Goal: Information Seeking & Learning: Learn about a topic

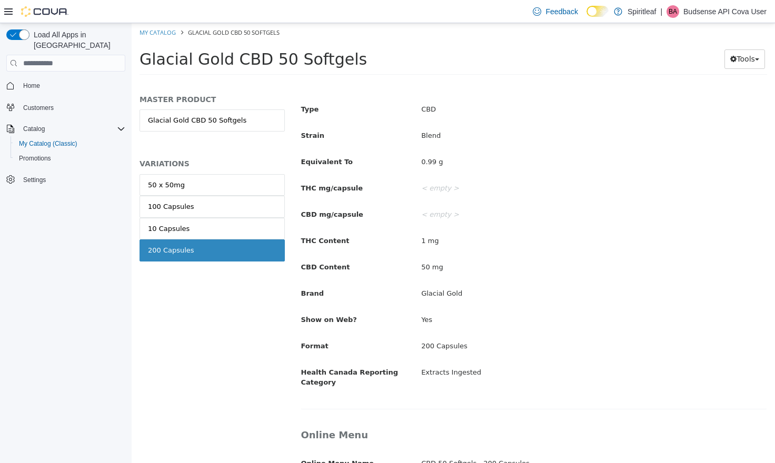
scroll to position [360, 0]
drag, startPoint x: 477, startPoint y: 340, endPoint x: 300, endPoint y: 336, distance: 176.8
click at [300, 337] on div "Format 200 Capsules" at bounding box center [533, 346] width 481 height 18
copy div "Format 200 Capsules"
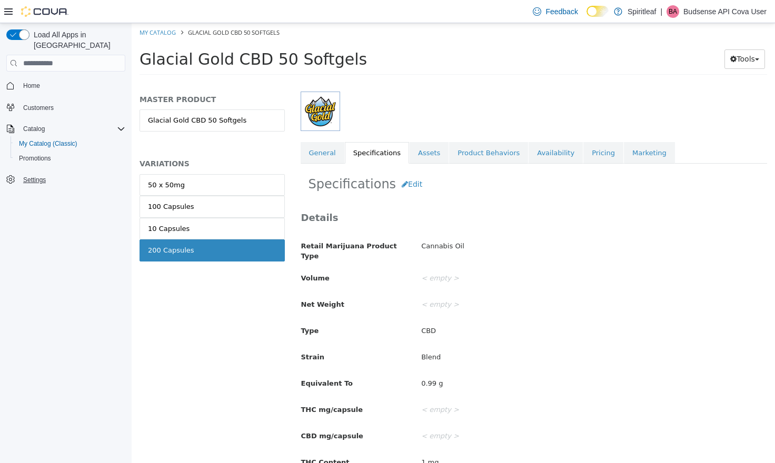
scroll to position [0, 0]
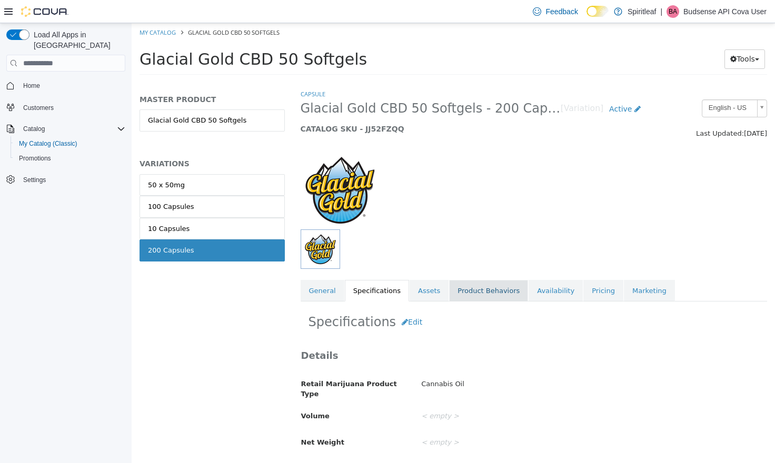
click at [485, 291] on link "Product Behaviors" at bounding box center [488, 291] width 79 height 22
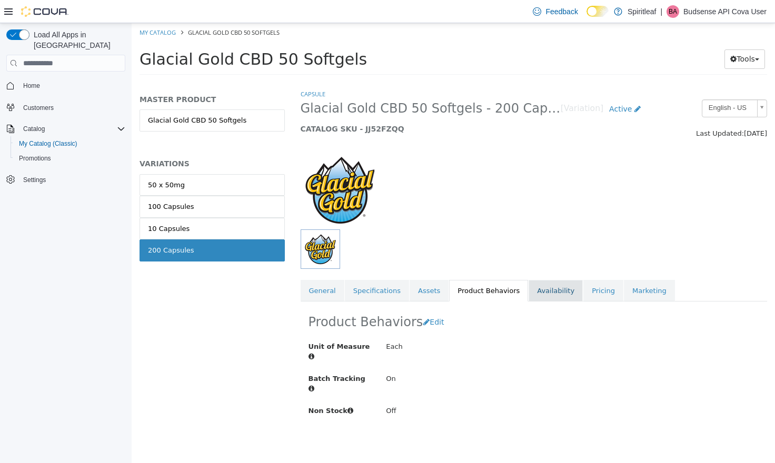
click at [536, 292] on link "Availability" at bounding box center [555, 291] width 54 height 22
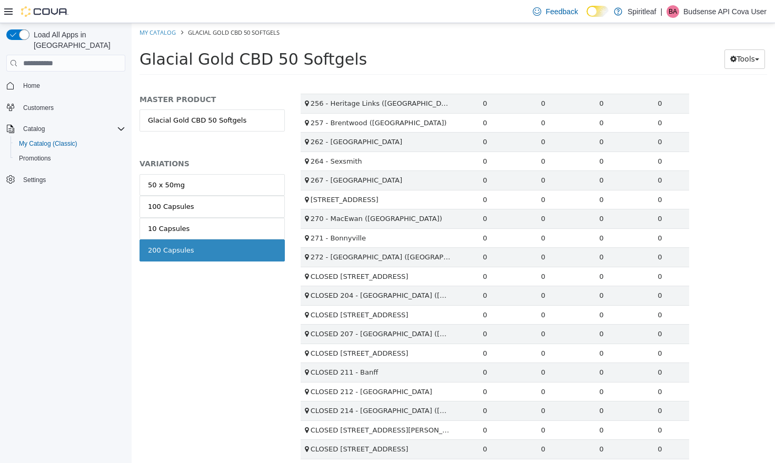
scroll to position [1502, 0]
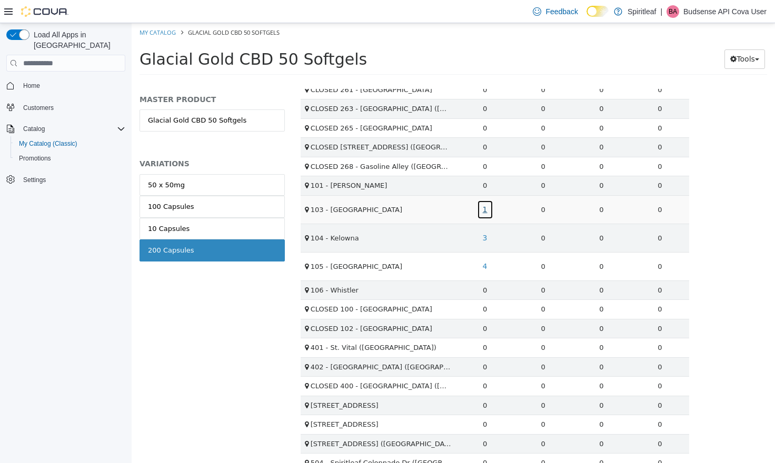
click at [484, 207] on link "1" at bounding box center [485, 209] width 16 height 19
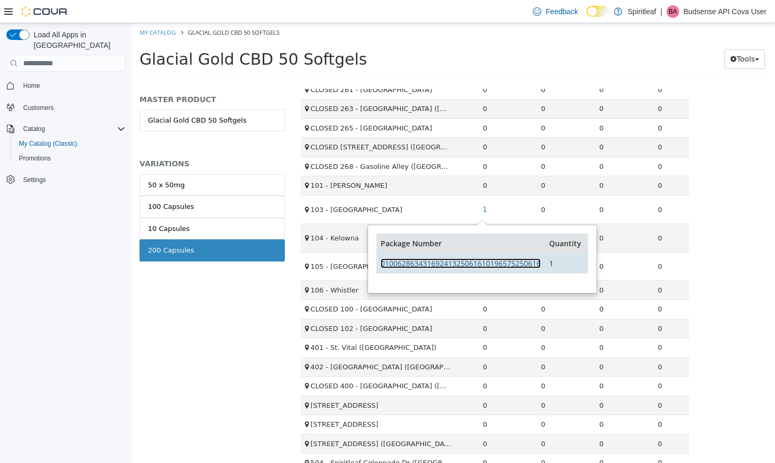
click at [492, 260] on link "01006286343169241325061610196575250616" at bounding box center [460, 263] width 160 height 10
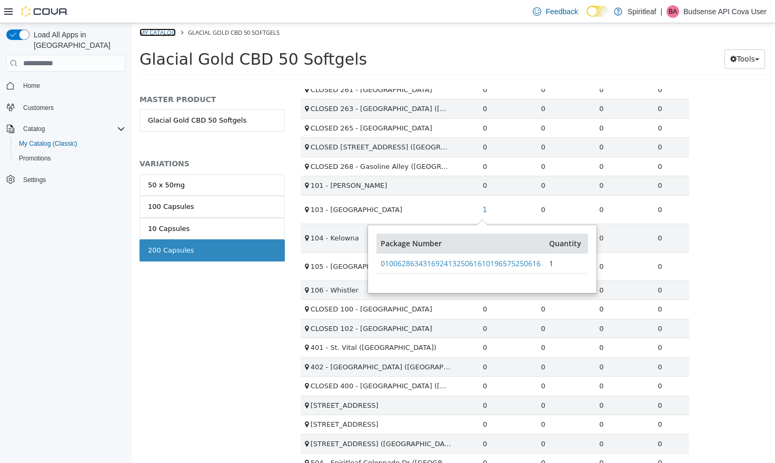
click at [165, 34] on link "My Catalog" at bounding box center [157, 32] width 36 height 8
select select "**********"
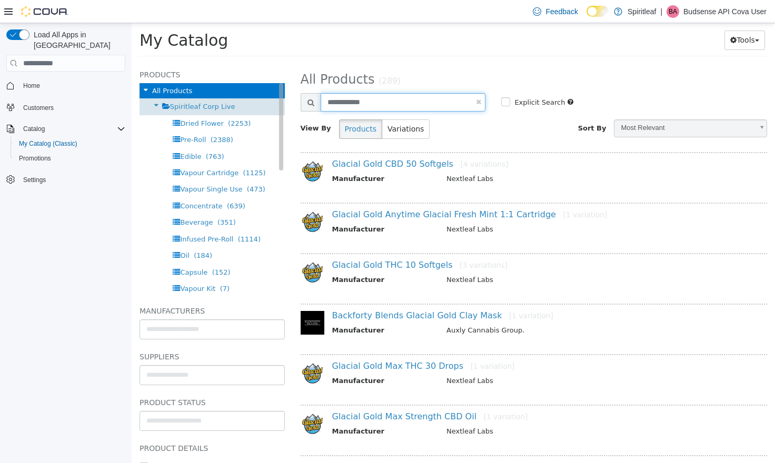
drag, startPoint x: 420, startPoint y: 102, endPoint x: 227, endPoint y: 108, distance: 192.7
click at [214, 63] on div "**********" at bounding box center [453, 63] width 643 height 0
drag, startPoint x: 357, startPoint y: 103, endPoint x: 309, endPoint y: 97, distance: 47.8
click at [309, 97] on div "**********" at bounding box center [392, 102] width 185 height 18
type input "**********"
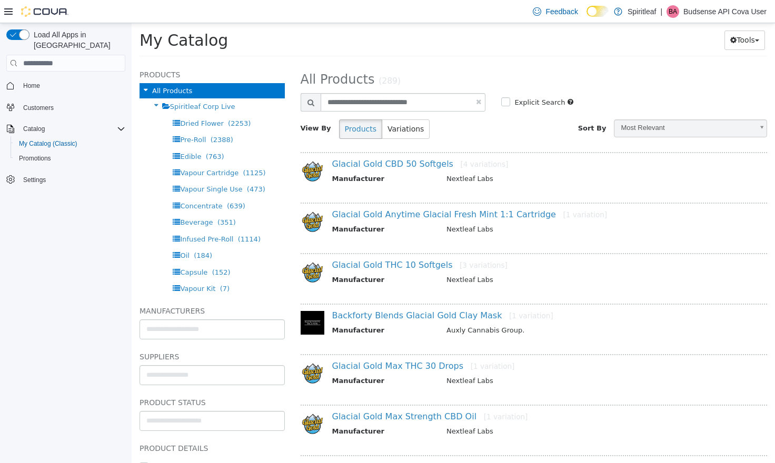
select select "**********"
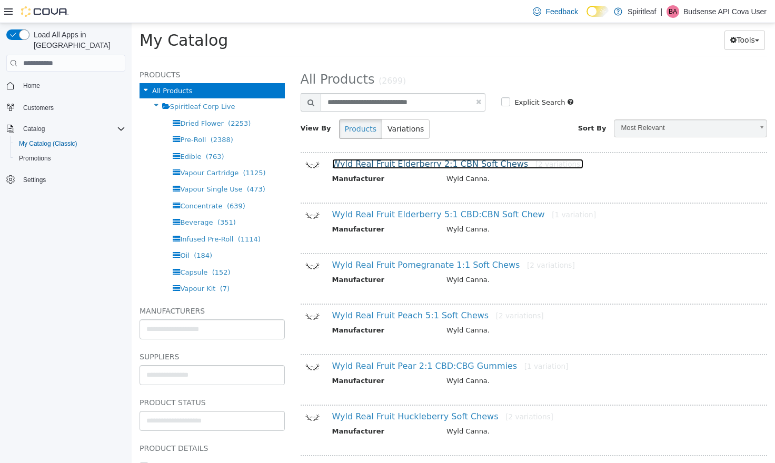
click at [415, 165] on link "Wyld Real Fruit Elderberry 2:1 CBN Soft Chews [2 variations]" at bounding box center [457, 164] width 251 height 10
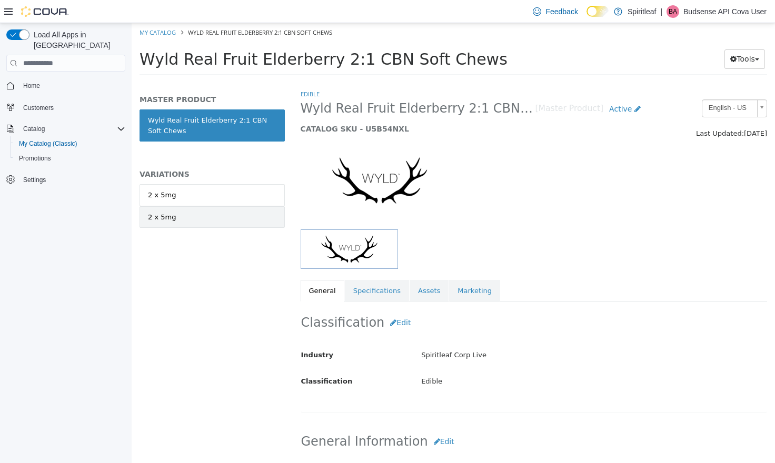
click at [199, 218] on link "2 x 5mg" at bounding box center [211, 217] width 145 height 22
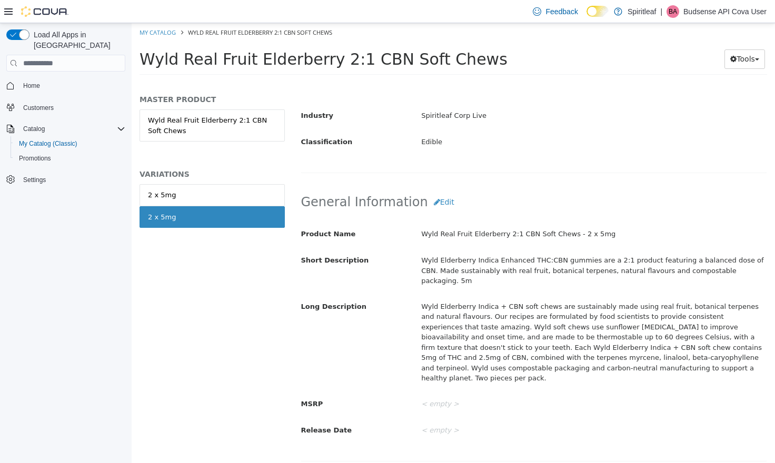
scroll to position [159, 0]
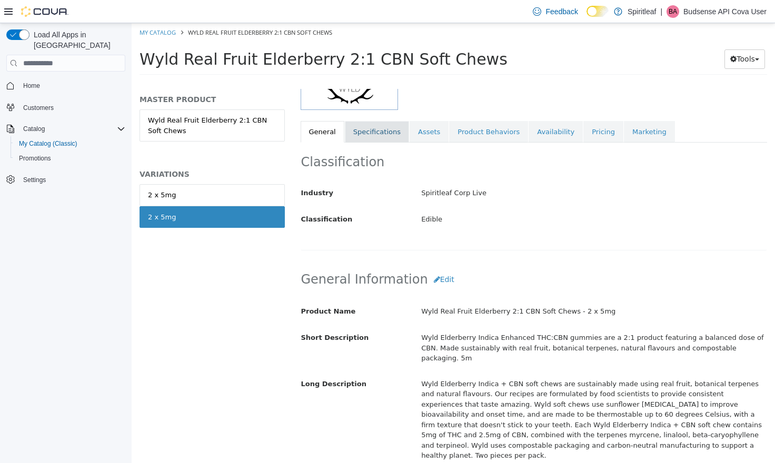
click at [378, 138] on link "Specifications" at bounding box center [377, 132] width 64 height 22
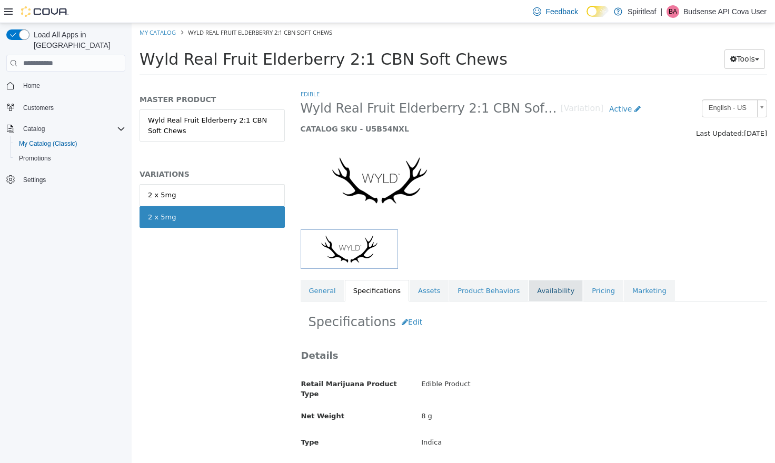
click at [537, 293] on link "Availability" at bounding box center [555, 291] width 54 height 22
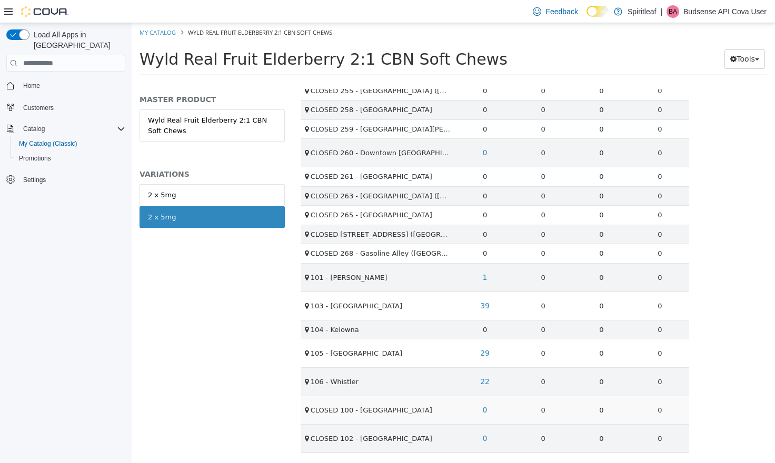
scroll to position [1689, 0]
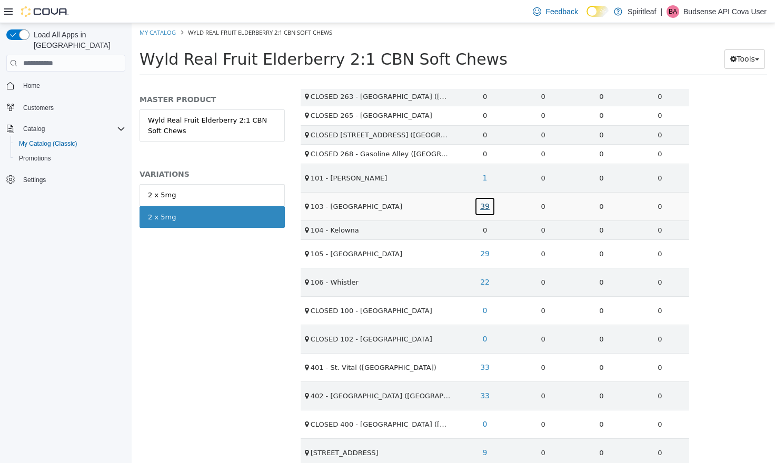
click at [481, 204] on link "39" at bounding box center [484, 206] width 21 height 19
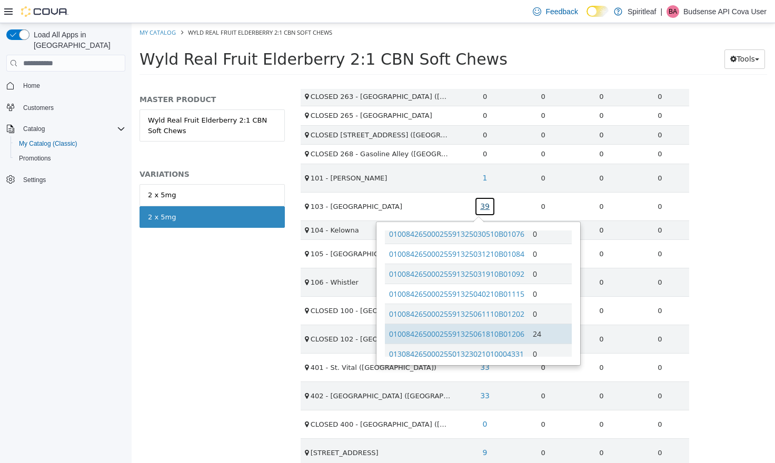
scroll to position [407, 0]
click at [477, 334] on link "01008426500025591325061810B01206" at bounding box center [456, 333] width 135 height 10
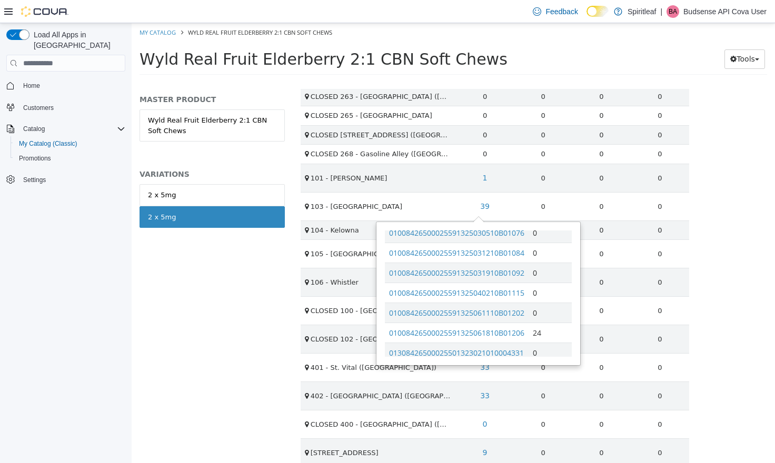
drag, startPoint x: 169, startPoint y: 332, endPoint x: 234, endPoint y: 244, distance: 109.4
click at [169, 332] on div "MASTER PRODUCT Wyld Real Fruit Elderberry 2:1 CBN Soft Chews VARIATIONS 2 x 5mg…" at bounding box center [212, 276] width 161 height 374
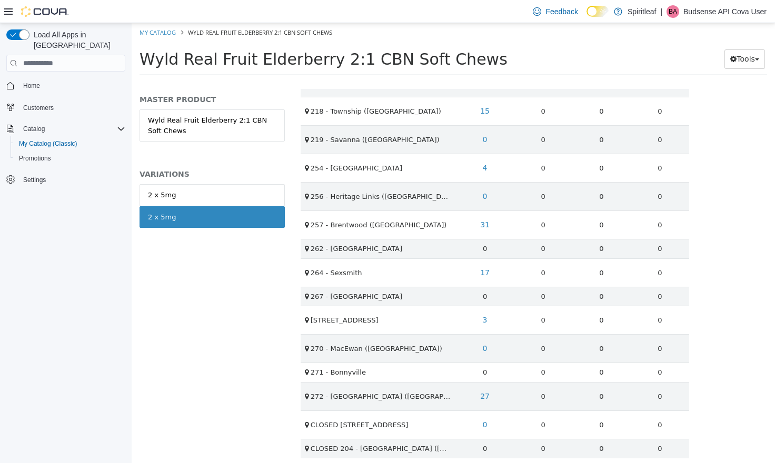
scroll to position [0, 0]
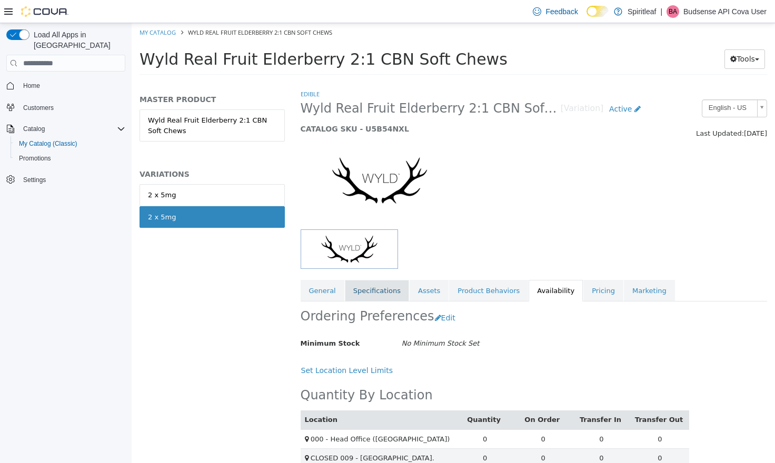
click at [359, 291] on link "Specifications" at bounding box center [377, 291] width 64 height 22
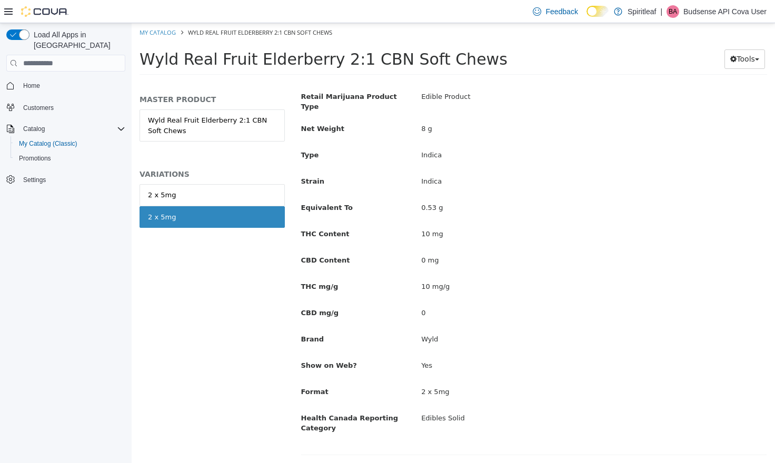
scroll to position [289, 0]
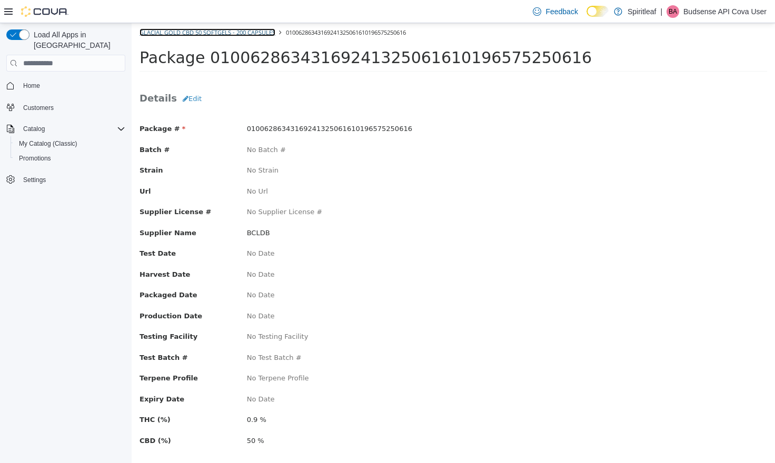
click at [200, 36] on link "Glacial Gold CBD 50 Softgels - 200 Capsules" at bounding box center [207, 32] width 136 height 8
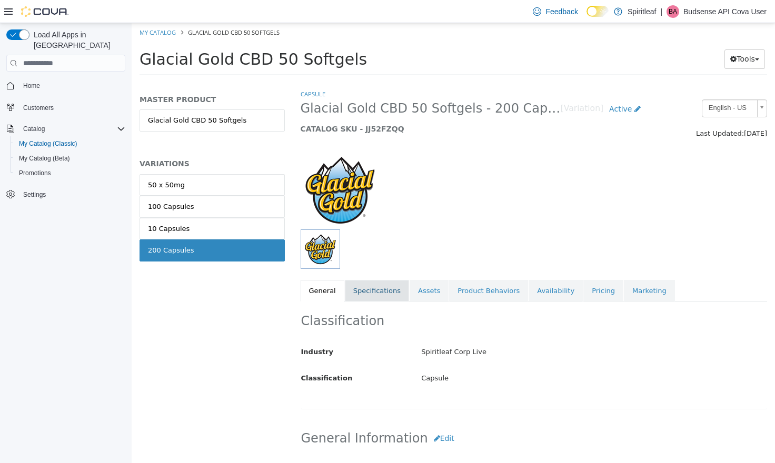
click at [374, 293] on link "Specifications" at bounding box center [377, 291] width 64 height 22
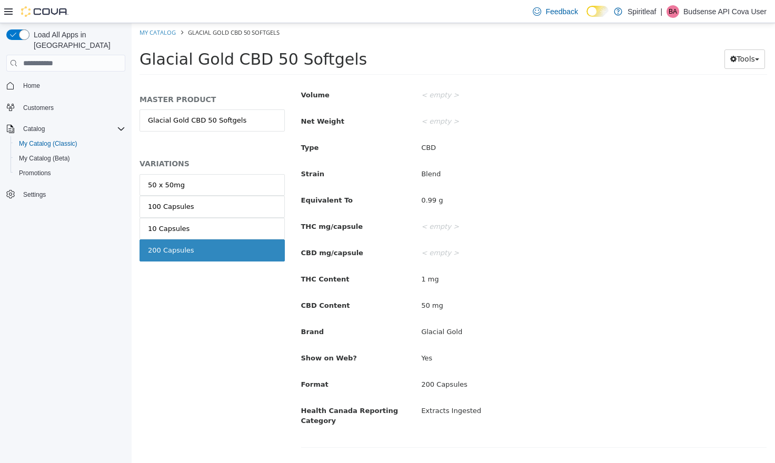
scroll to position [319, 0]
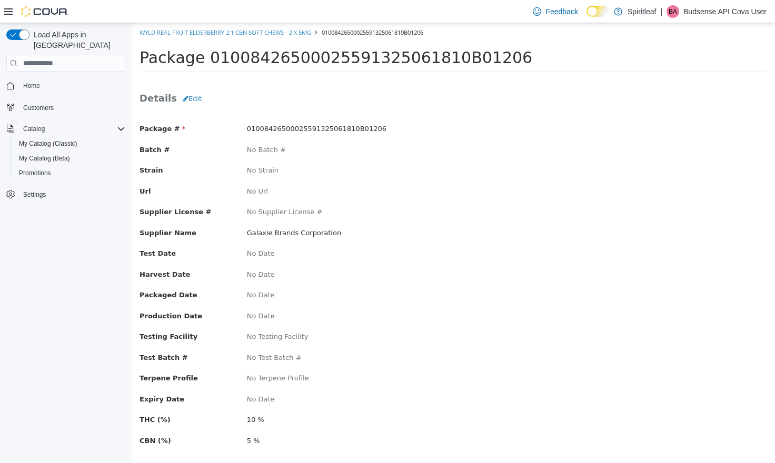
scroll to position [14, 0]
